Goal: Task Accomplishment & Management: Complete application form

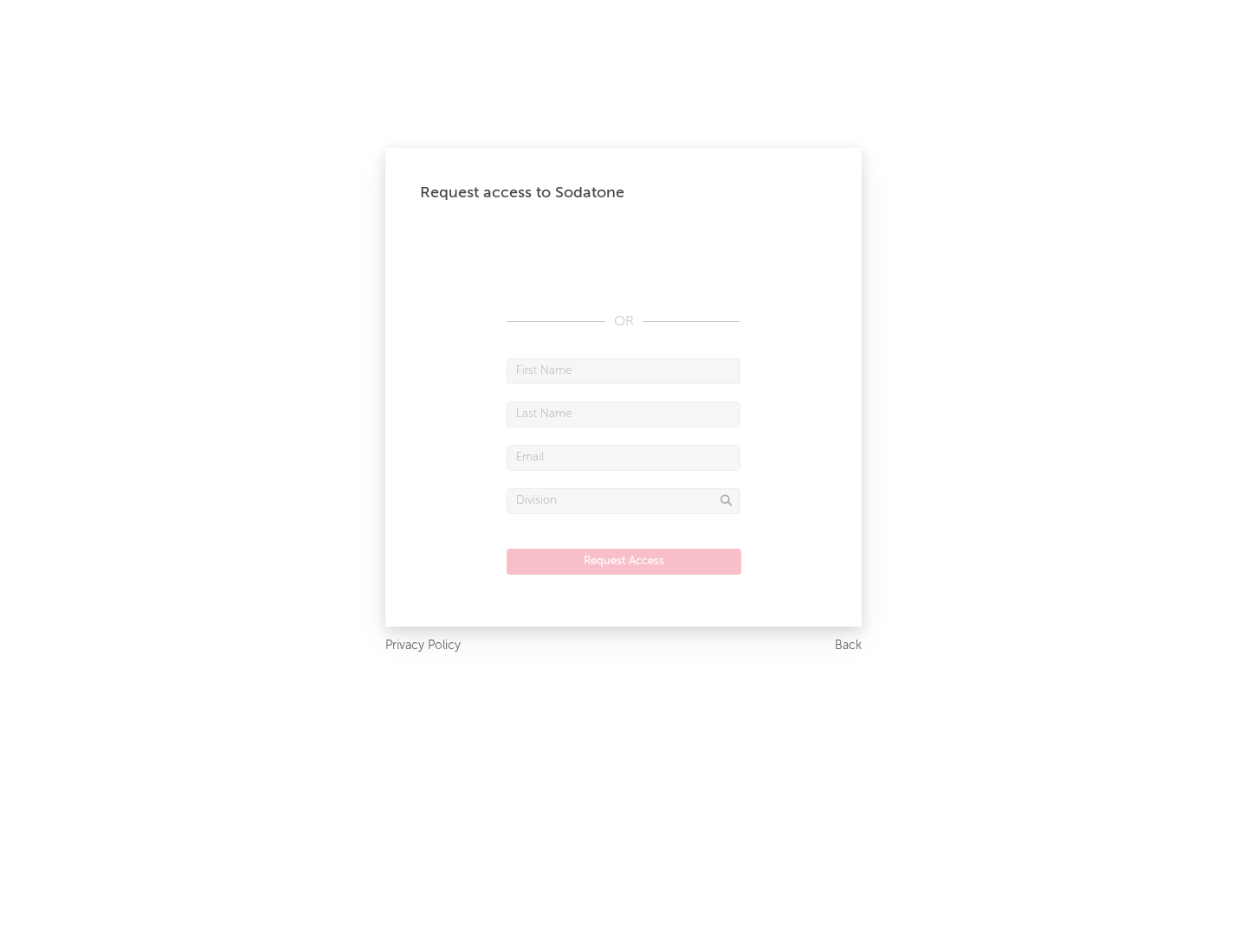
click at [623, 371] on input "text" at bounding box center [623, 371] width 234 height 26
type input "[PERSON_NAME]"
click at [623, 414] on input "text" at bounding box center [623, 414] width 234 height 26
type input "[PERSON_NAME]"
click at [623, 457] on input "text" at bounding box center [623, 457] width 234 height 26
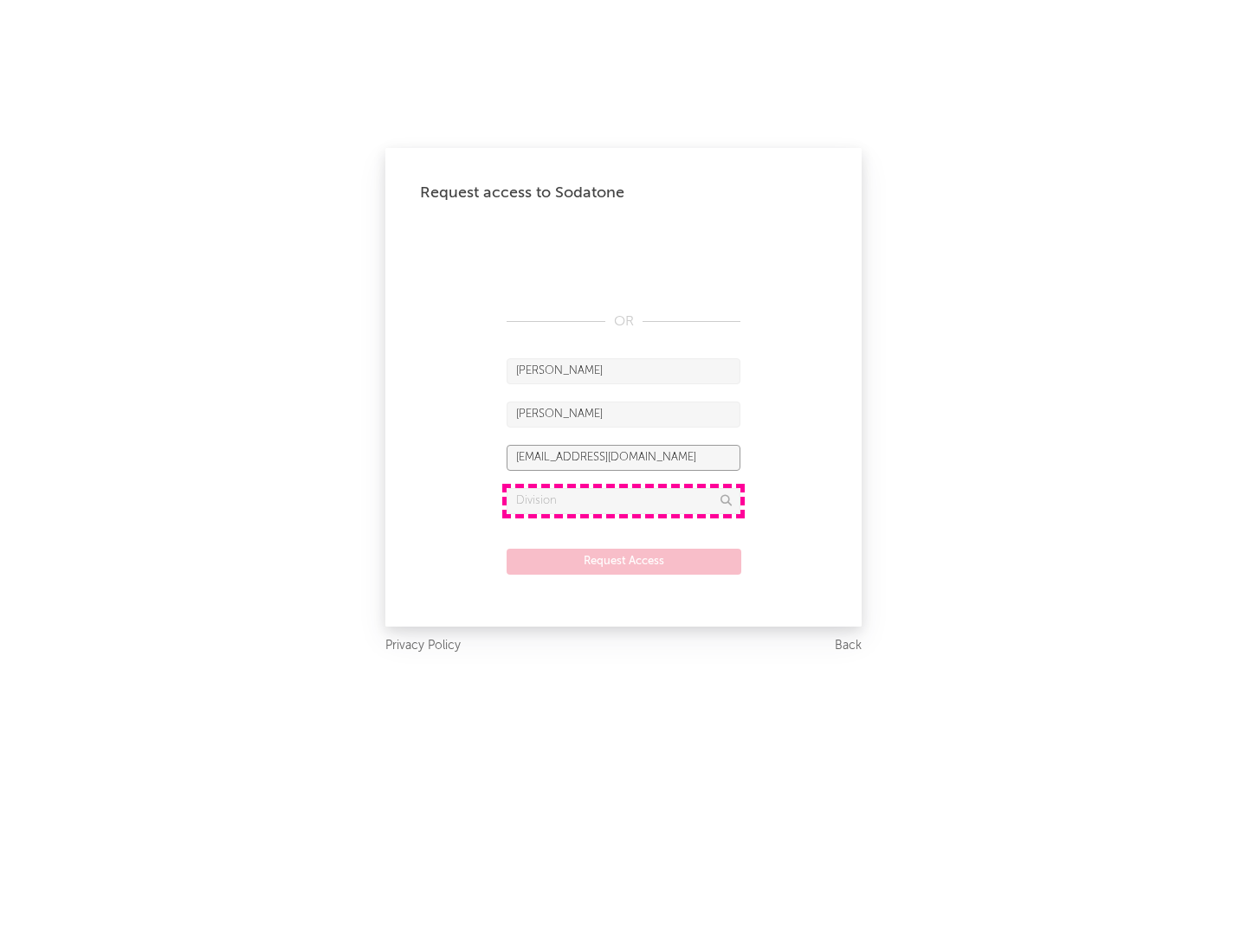
type input "[EMAIL_ADDRESS][DOMAIN_NAME]"
click at [623, 500] on input "text" at bounding box center [623, 501] width 234 height 26
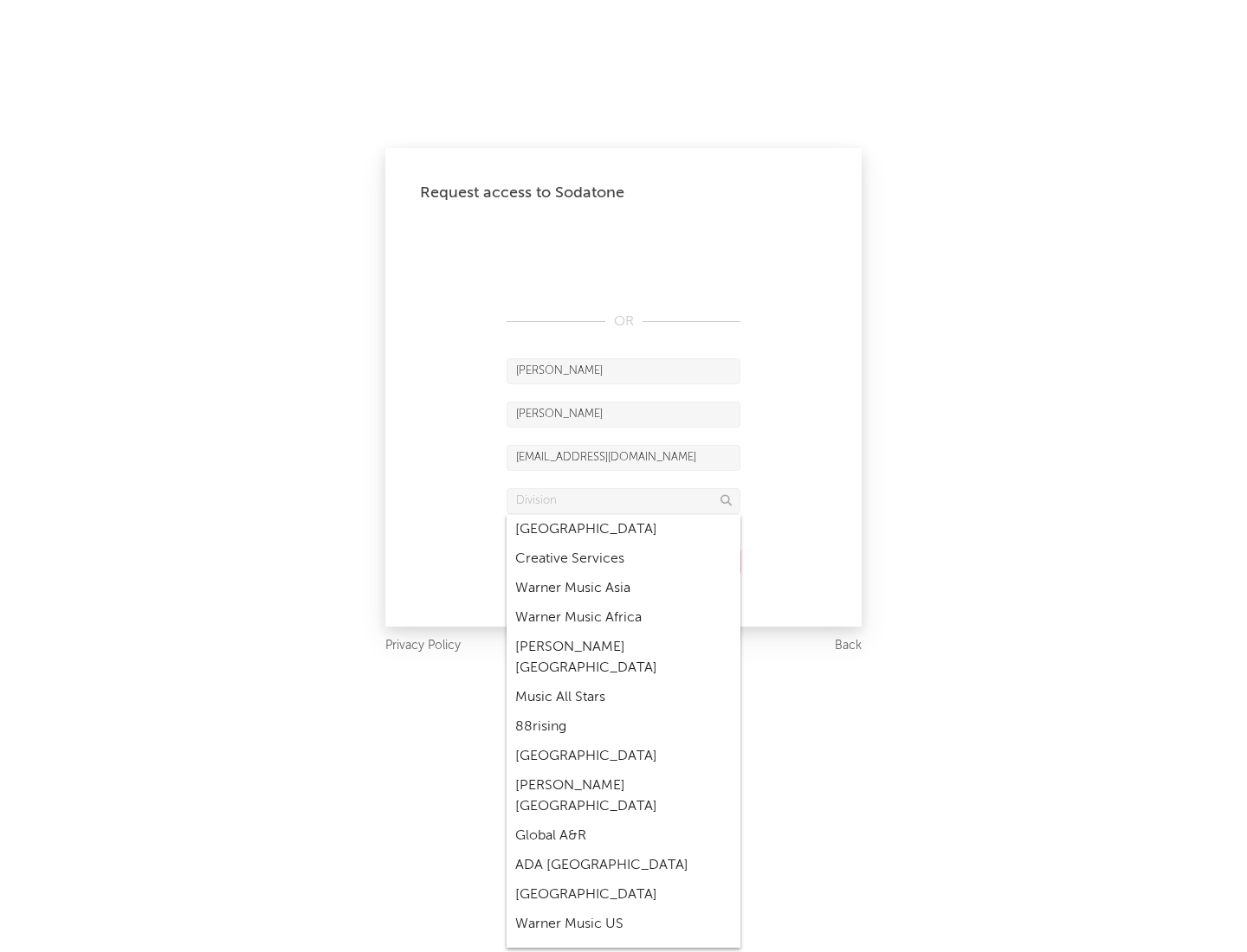
click at [623, 683] on div "Music All Stars" at bounding box center [623, 697] width 234 height 29
type input "Music All Stars"
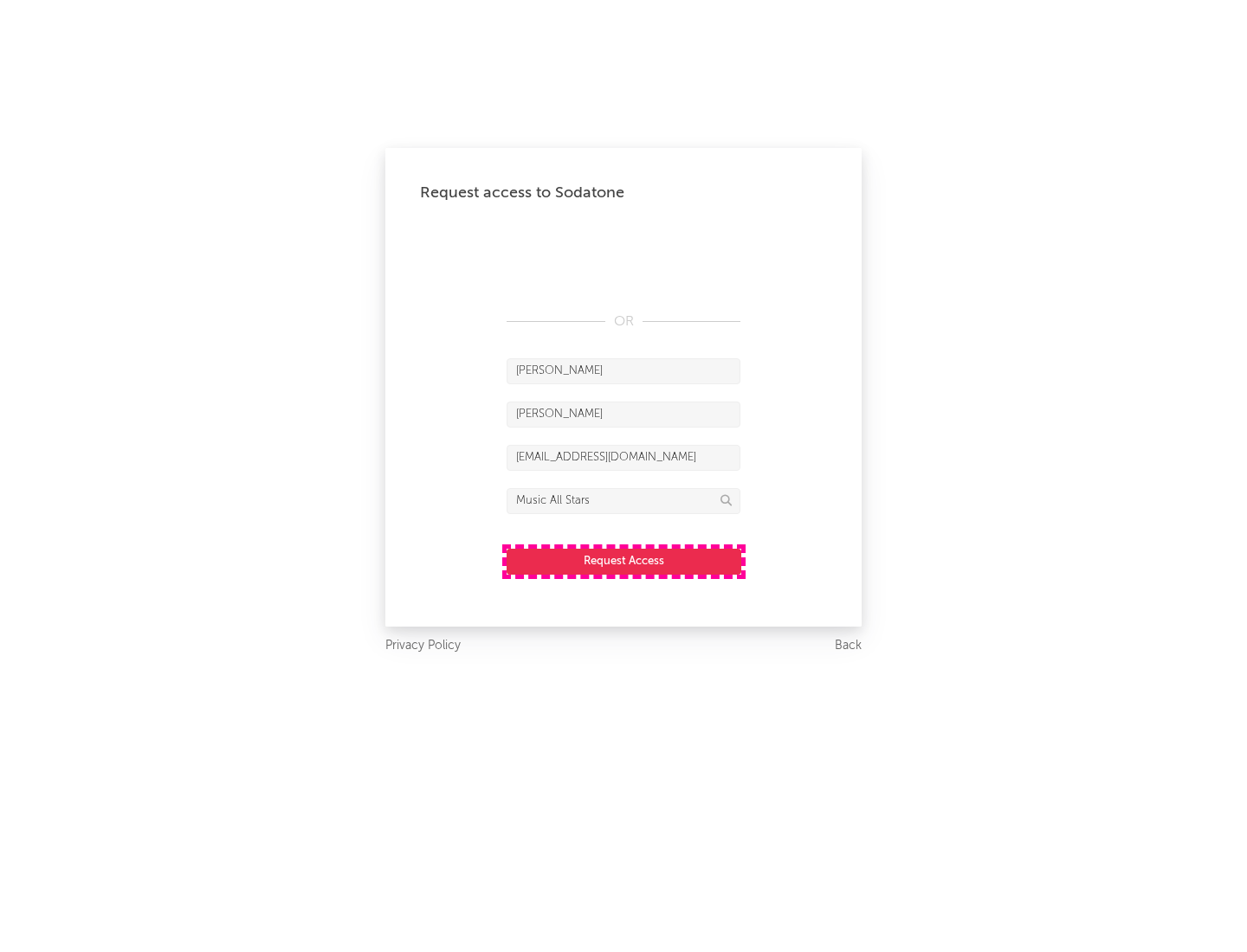
click at [623, 561] on button "Request Access" at bounding box center [623, 561] width 235 height 26
